Goal: Information Seeking & Learning: Learn about a topic

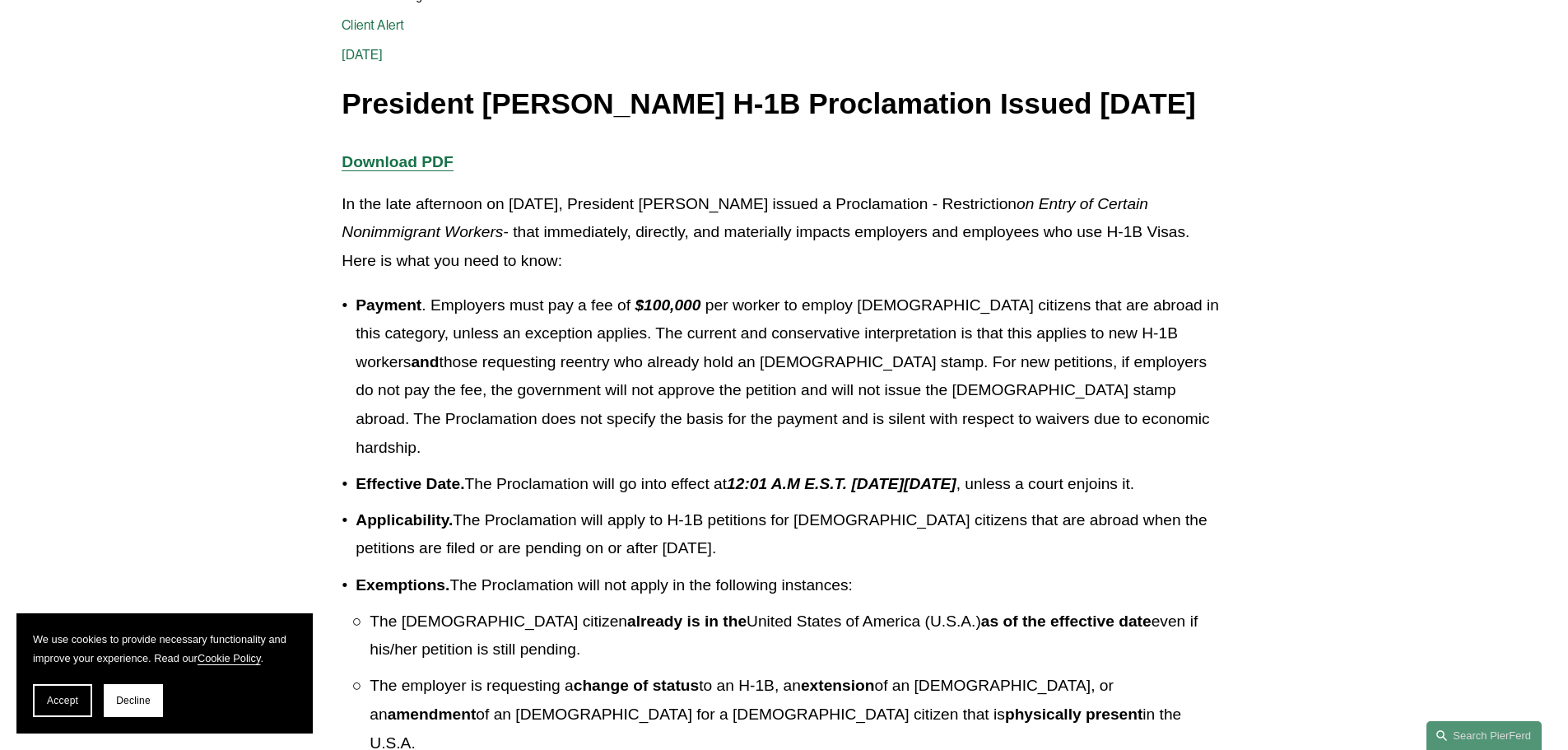
scroll to position [330, 0]
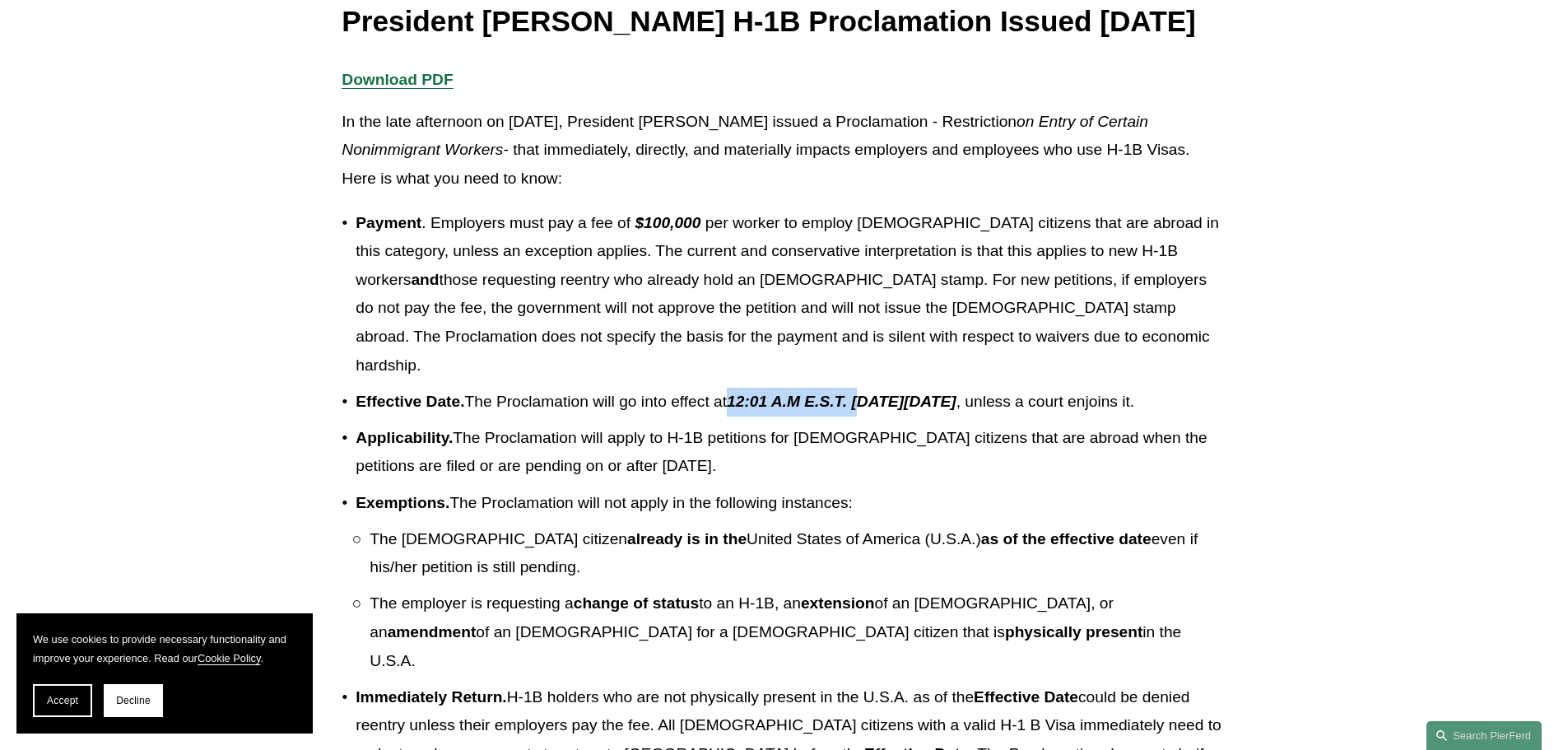
drag, startPoint x: 966, startPoint y: 416, endPoint x: 1071, endPoint y: 412, distance: 105.1
click at [1024, 412] on p "Effective Date. The Proclamation will go into effect at 12:01 A.M E.S.T. [DATE]…" at bounding box center [790, 402] width 870 height 28
click at [1008, 417] on p "Effective Date. The Proclamation will go into effect at 12:01 A.M E.S.T. [DATE]…" at bounding box center [790, 402] width 870 height 28
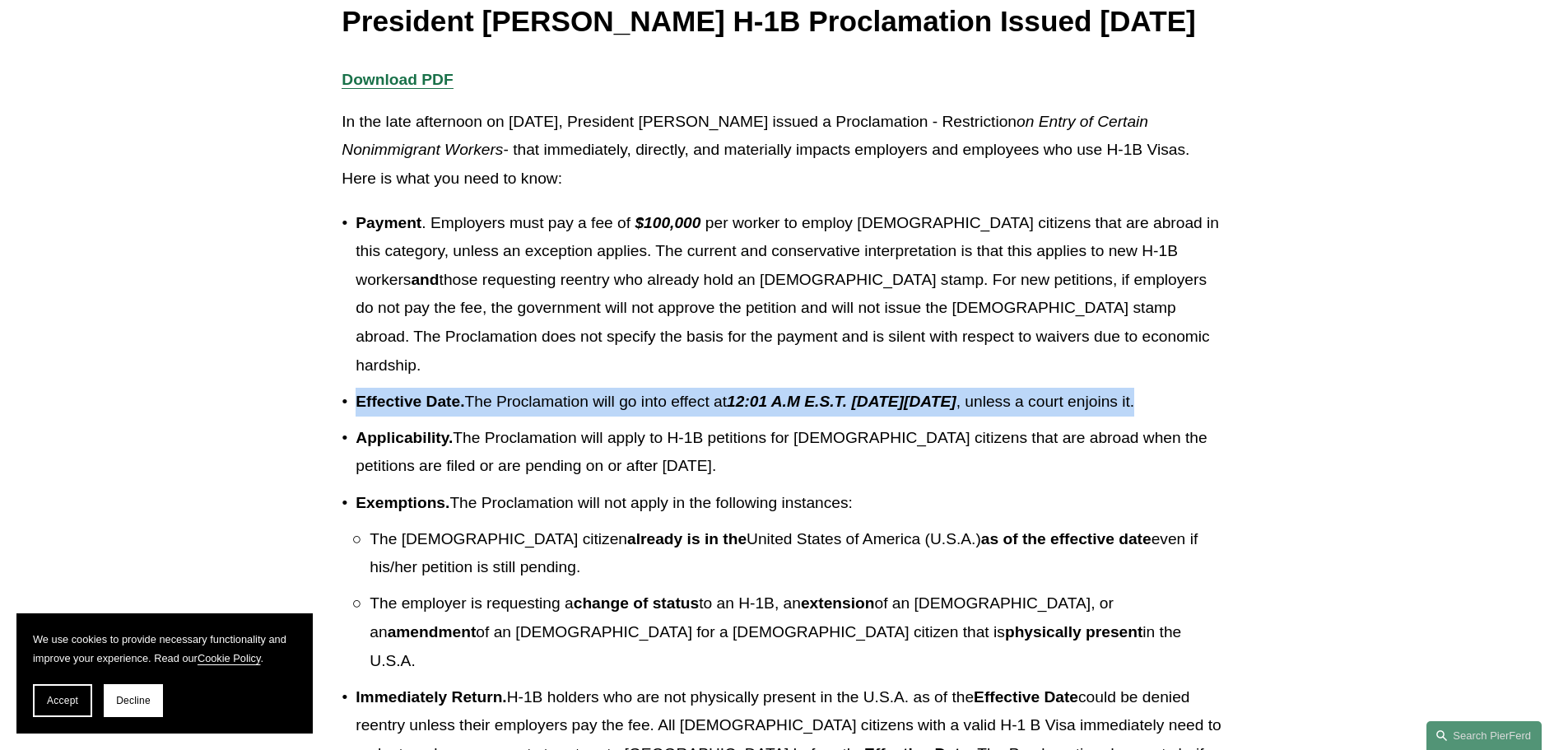
drag, startPoint x: 434, startPoint y: 433, endPoint x: 352, endPoint y: 408, distance: 85.7
click at [355, 408] on p "Effective Date. The Proclamation will go into effect at 12:01 A.M E.S.T. [DATE]…" at bounding box center [790, 402] width 870 height 28
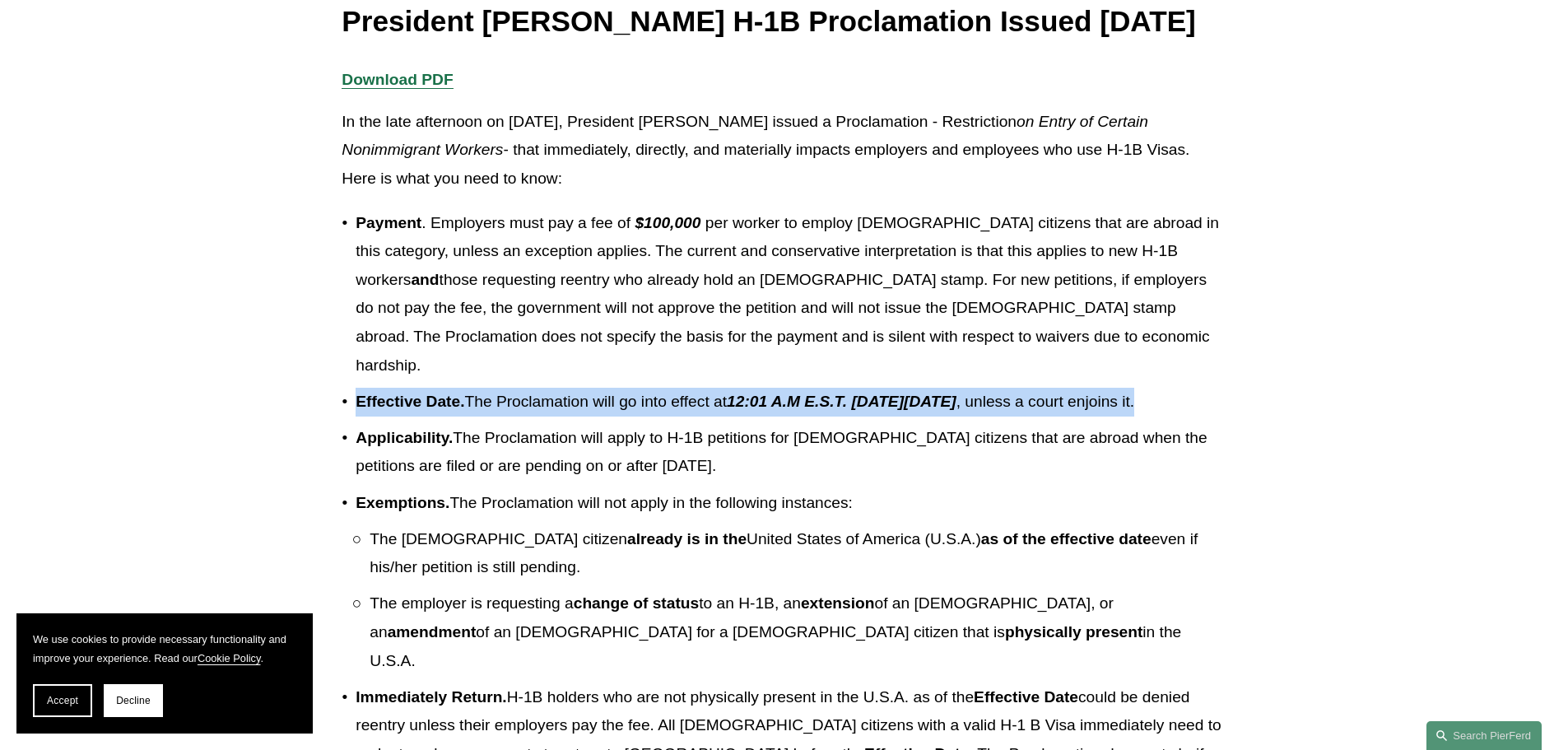
drag, startPoint x: 437, startPoint y: 432, endPoint x: 355, endPoint y: 402, distance: 87.3
click at [355, 402] on p "Effective Date. The Proclamation will go into effect at 12:01 A.M E.S.T. [DATE]…" at bounding box center [790, 402] width 870 height 28
click at [652, 417] on p "Effective Date. The Proclamation will go into effect at 12:01 A.M E.S.T. [DATE]…" at bounding box center [790, 402] width 870 height 28
drag, startPoint x: 427, startPoint y: 407, endPoint x: 353, endPoint y: 395, distance: 75.0
click at [355, 395] on p "Effective Date. The Proclamation will go into effect at 12:01 A.M E.S.T. [DATE]…" at bounding box center [790, 402] width 870 height 28
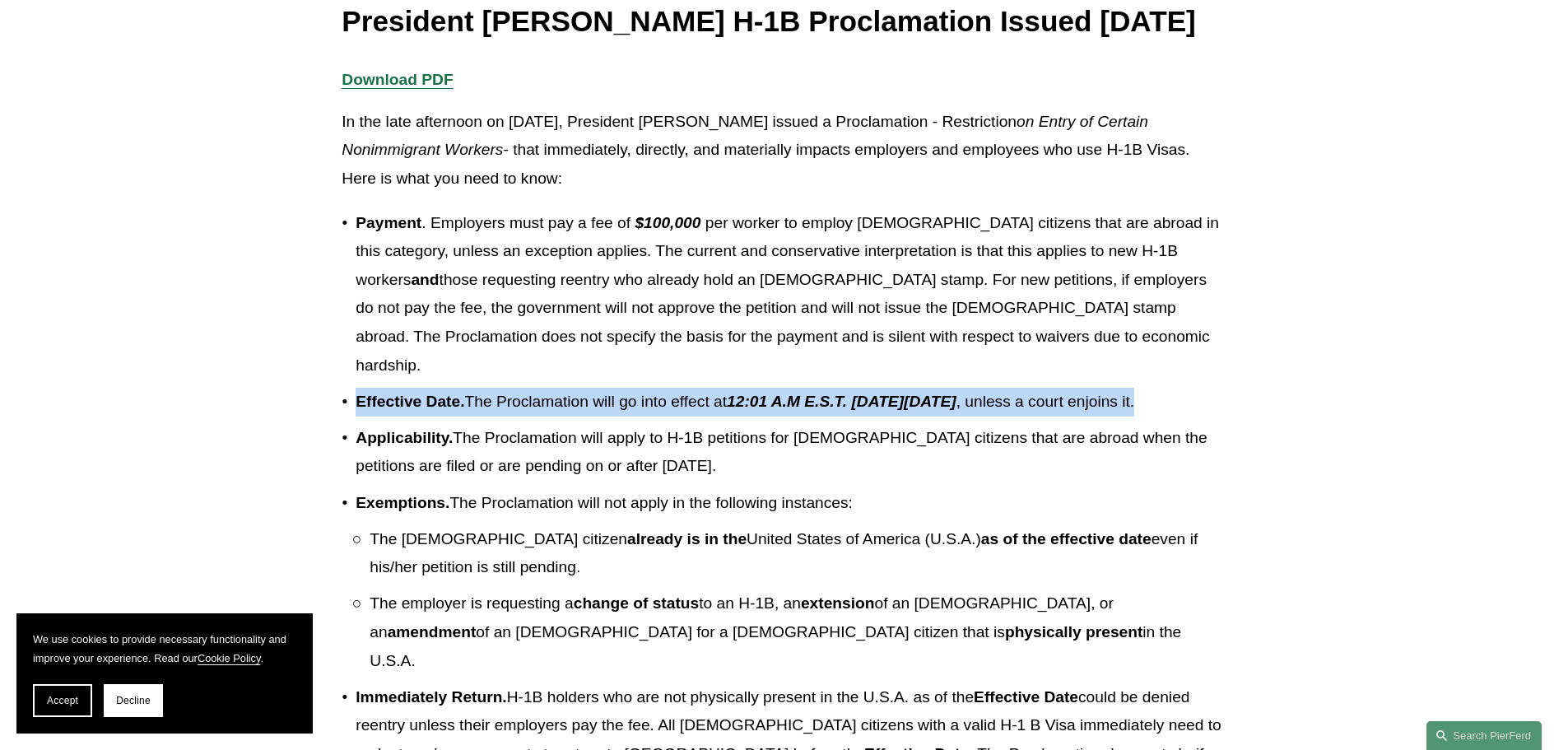
click at [460, 417] on p "Effective Date. The Proclamation will go into effect at 12:01 A.M E.S.T. [DATE]…" at bounding box center [790, 402] width 870 height 28
drag, startPoint x: 377, startPoint y: 402, endPoint x: 373, endPoint y: 412, distance: 10.8
click at [355, 400] on p "Effective Date. The Proclamation will go into effect at 12:01 A.M E.S.T. [DATE]…" at bounding box center [790, 402] width 870 height 28
click at [497, 417] on p "Effective Date. The Proclamation will go into effect at 12:01 A.M E.S.T. [DATE]…" at bounding box center [790, 402] width 870 height 28
drag, startPoint x: 424, startPoint y: 415, endPoint x: 378, endPoint y: 410, distance: 46.3
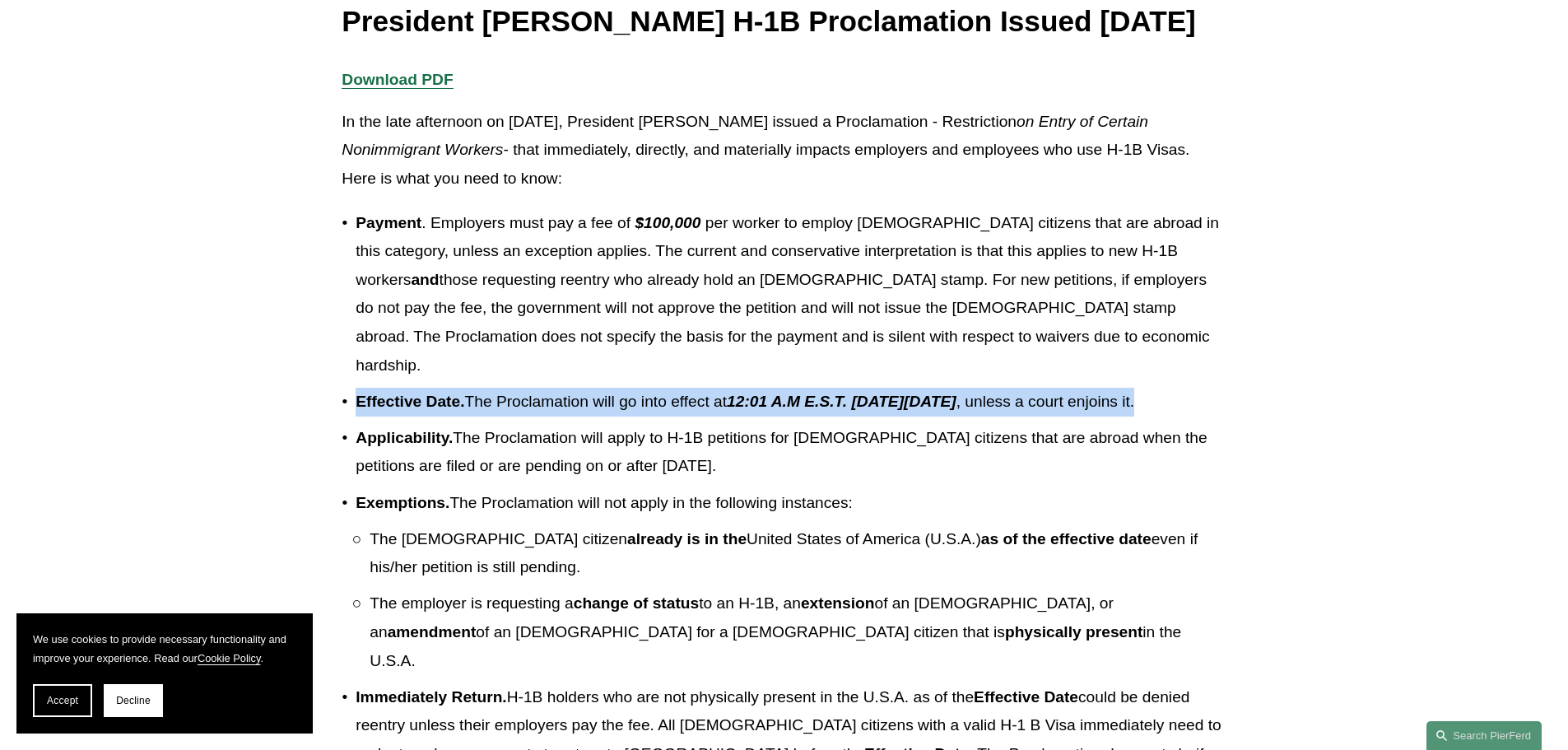
click at [367, 406] on p "Effective Date. The Proclamation will go into effect at 12:01 A.M E.S.T. [DATE]…" at bounding box center [790, 402] width 870 height 28
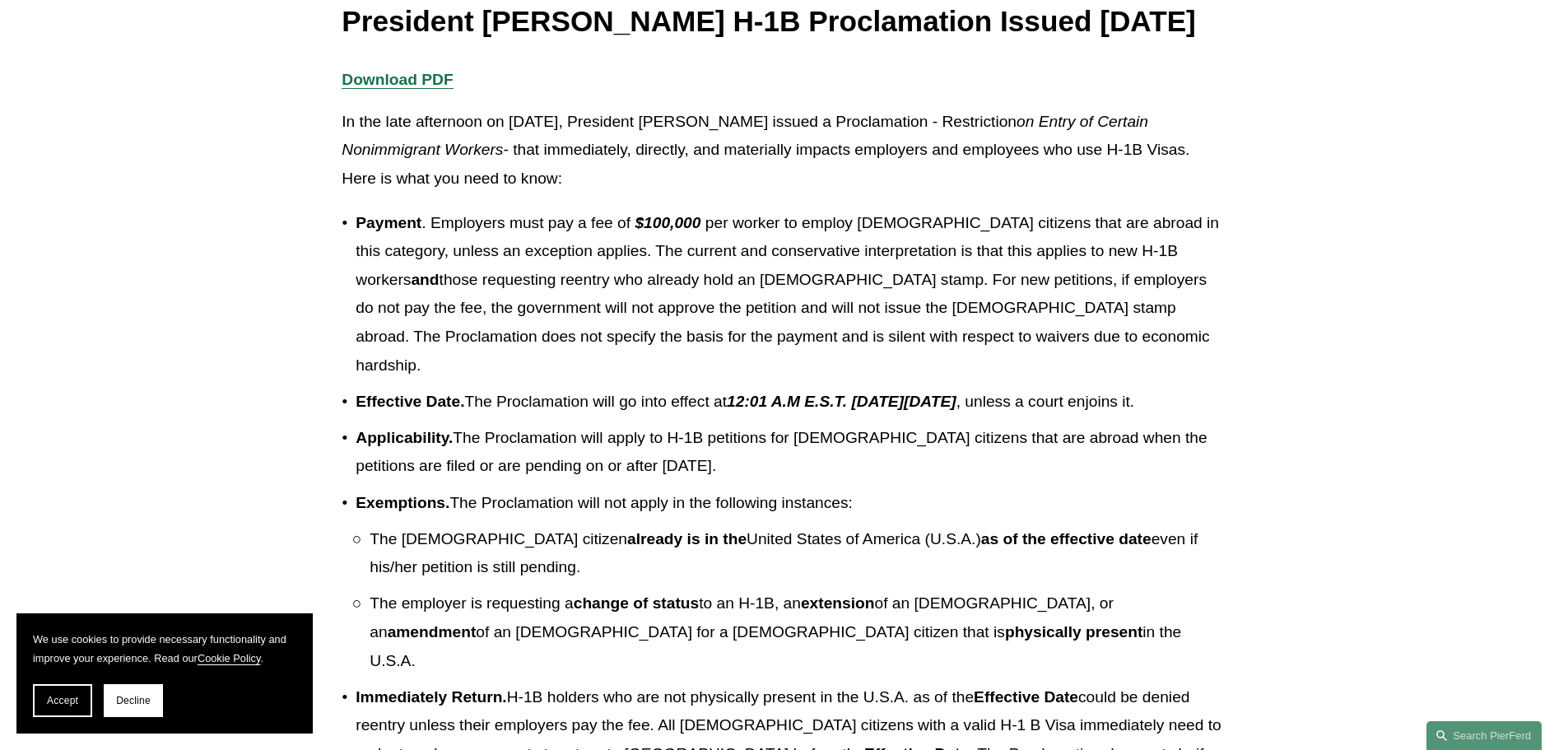
click at [676, 417] on p "Effective Date. The Proclamation will go into effect at 12:01 A.M E.S.T. [DATE]…" at bounding box center [790, 402] width 870 height 28
